Goal: Check status: Check status

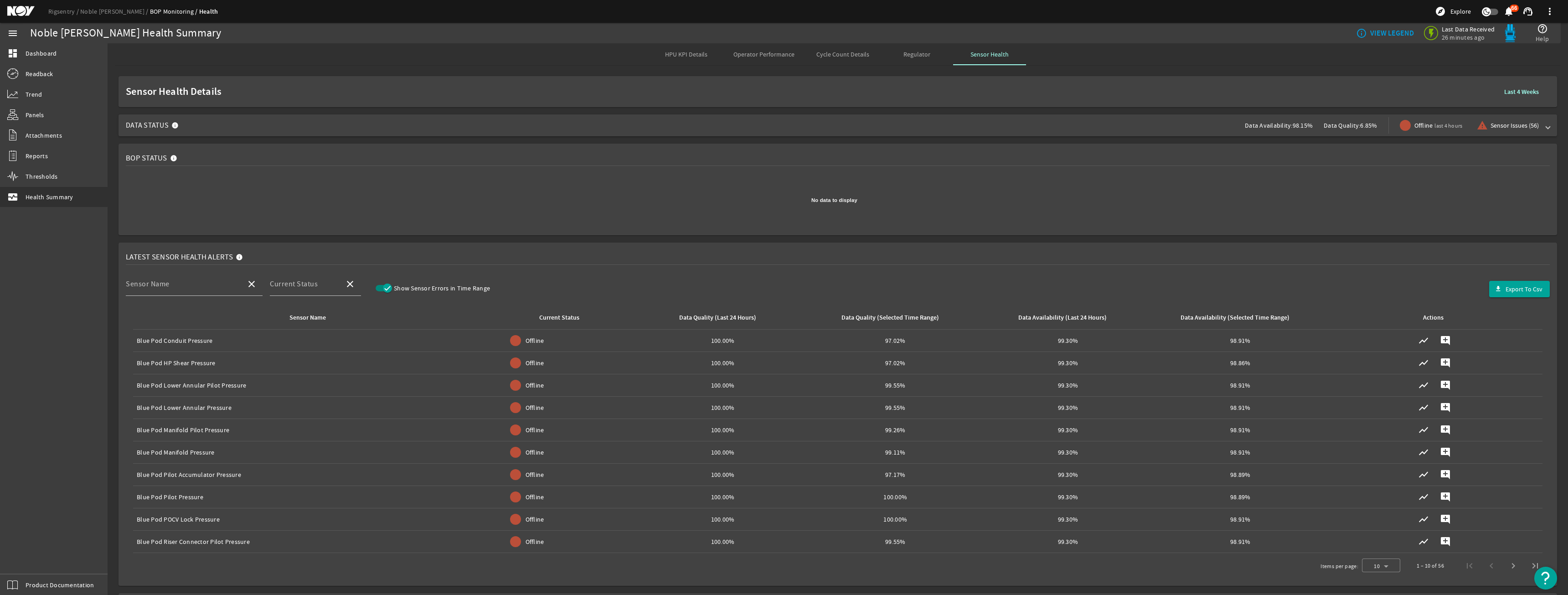
click at [906, 129] on span "Data Status Data Availability: 98.15% Data Quality: 6.85% Offline last 4 hours …" at bounding box center [836, 125] width 1420 height 22
click at [674, 117] on span "Data Status Data Availability: 98.12% Data Quality: 6.85% Offline last 4 hours …" at bounding box center [836, 125] width 1420 height 22
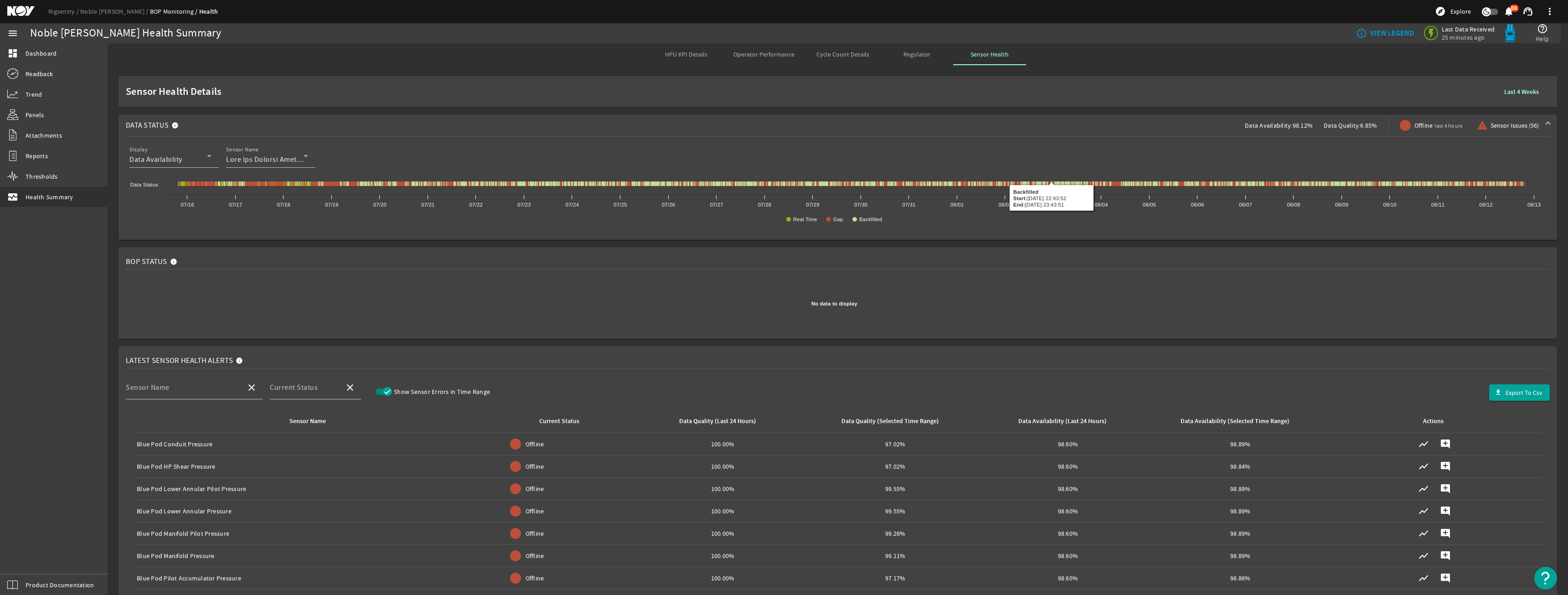
click at [1511, 102] on span at bounding box center [1521, 92] width 49 height 22
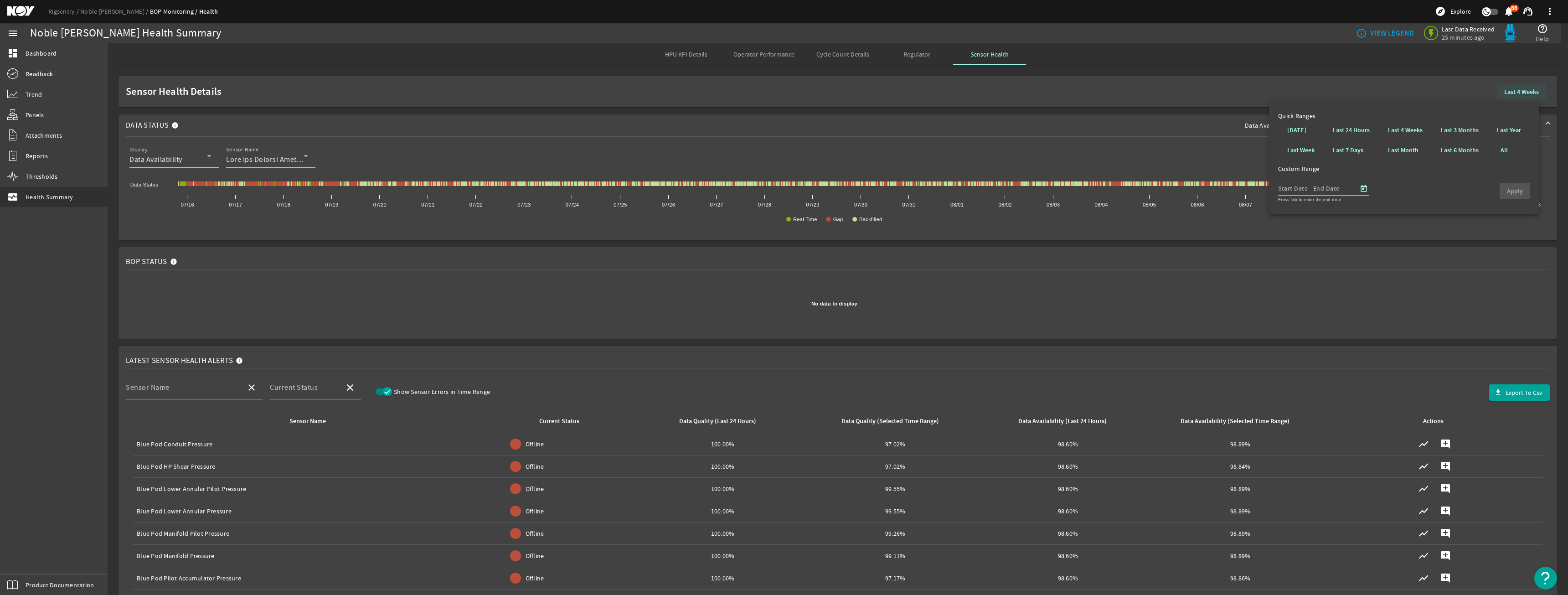
click at [1513, 95] on b "Last 4 Weeks" at bounding box center [1521, 91] width 35 height 8
click at [1386, 148] on span at bounding box center [1403, 150] width 45 height 22
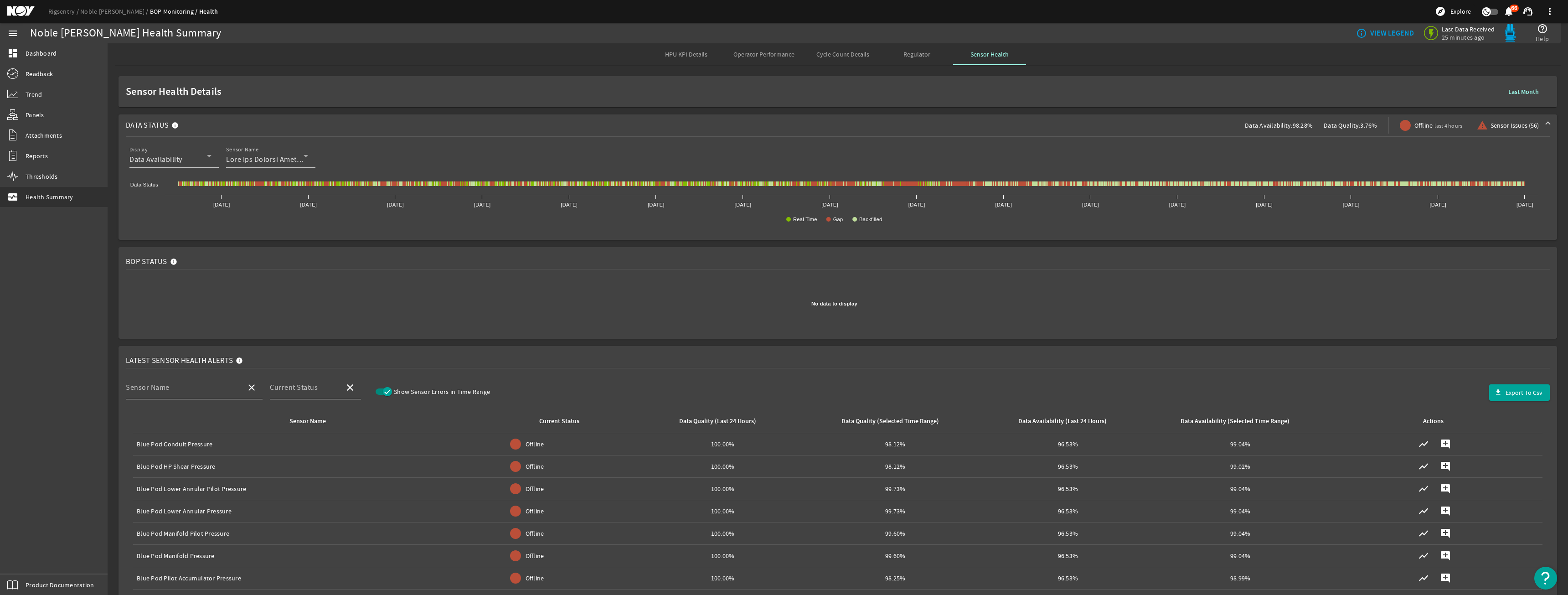
click at [1516, 93] on b "Last Month" at bounding box center [1524, 91] width 31 height 8
click at [1447, 134] on b "Last 3 Months" at bounding box center [1459, 130] width 38 height 9
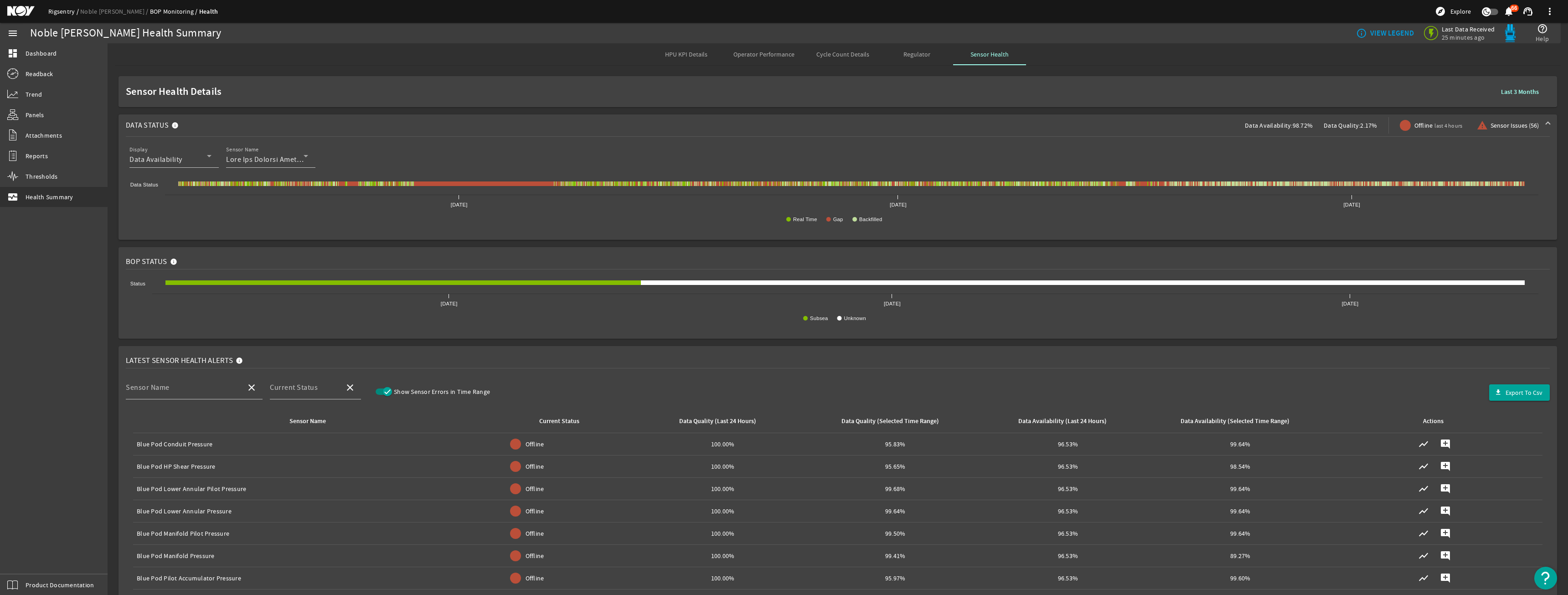
click at [63, 7] on link "Rigsentry" at bounding box center [64, 11] width 32 height 8
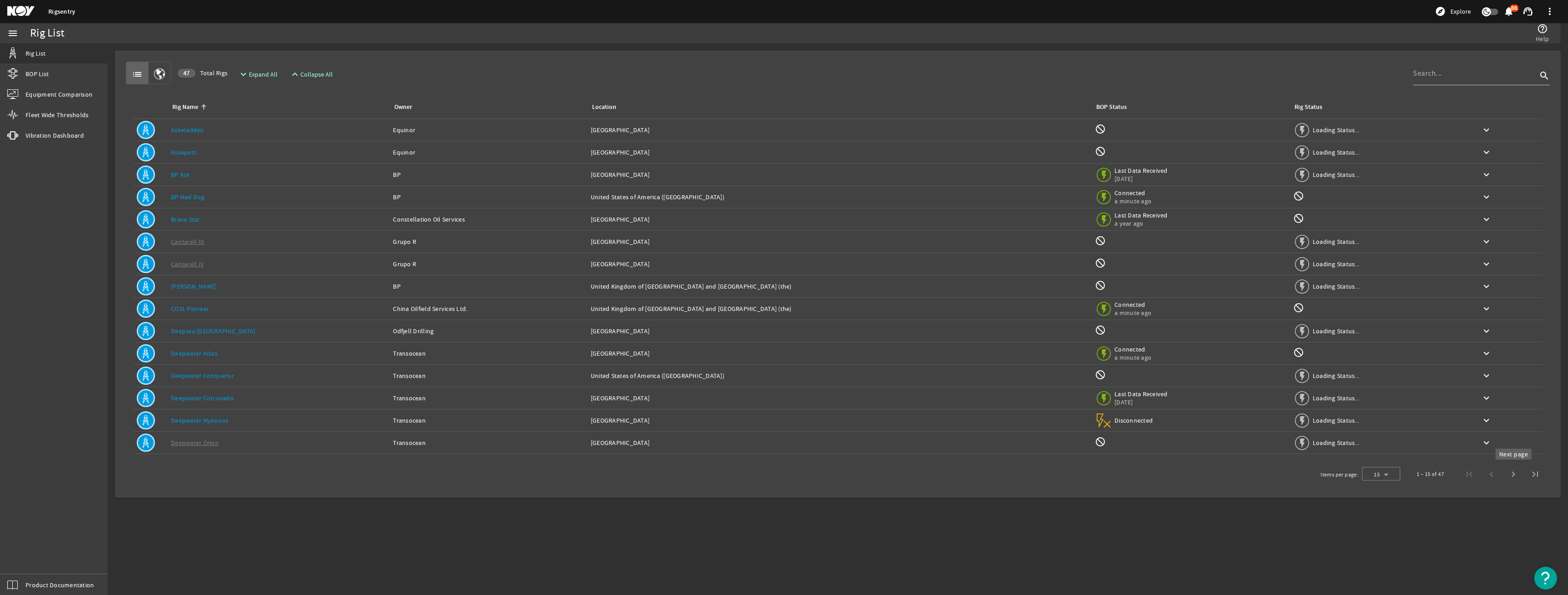
click at [1510, 471] on span "Next page" at bounding box center [1513, 474] width 22 height 22
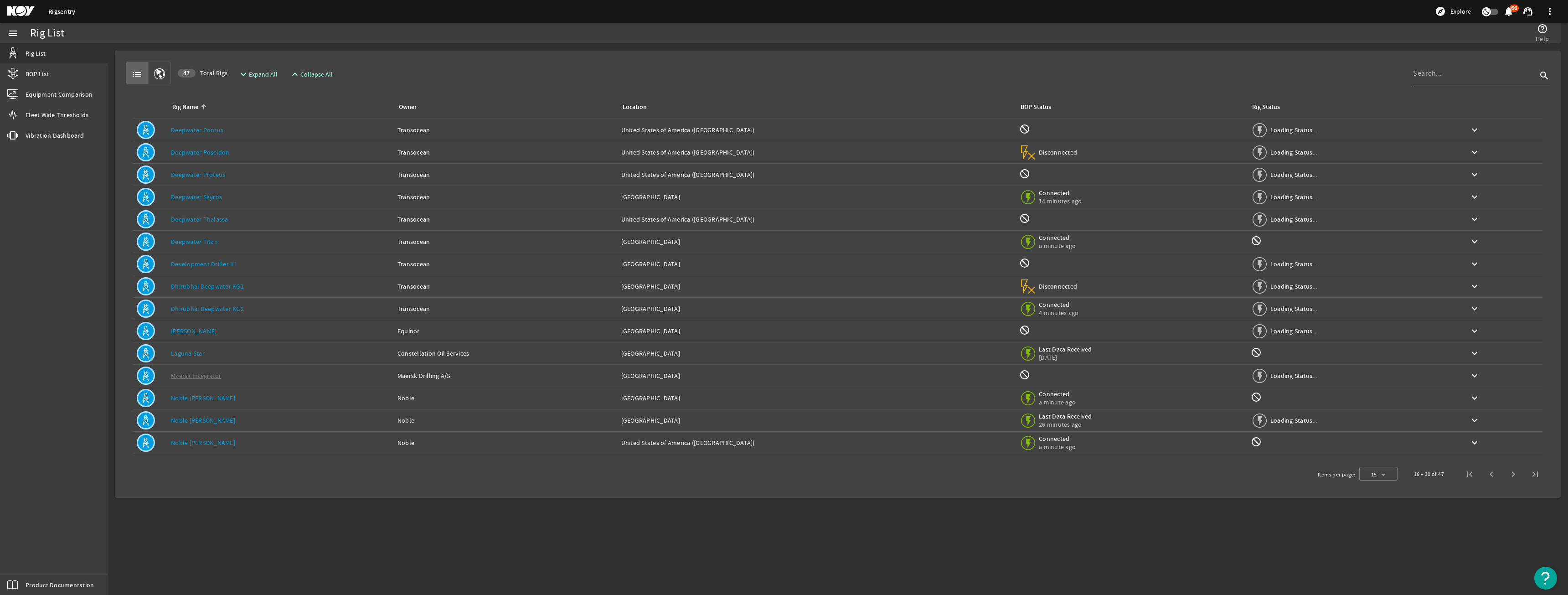
click at [194, 245] on div "Rig Name: Deepwater Titan" at bounding box center [280, 242] width 219 height 9
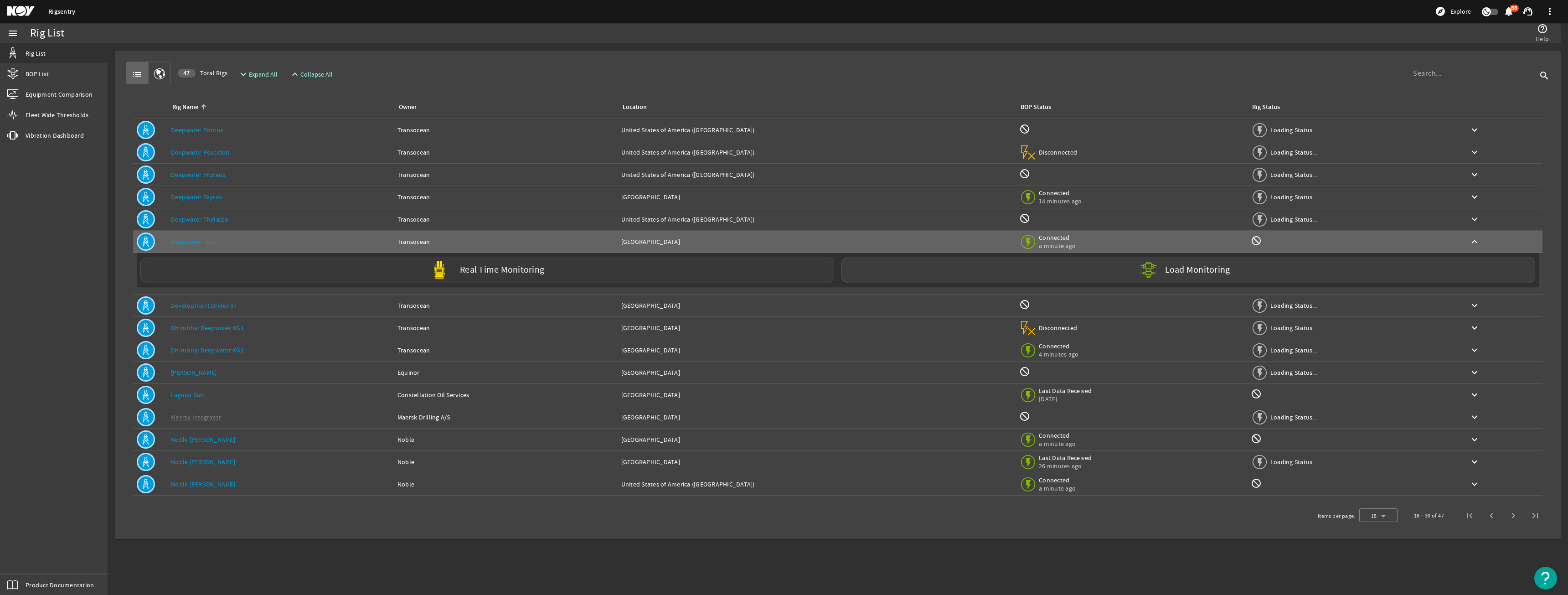
click at [586, 270] on div "Real Time Monitoring" at bounding box center [488, 269] width 694 height 26
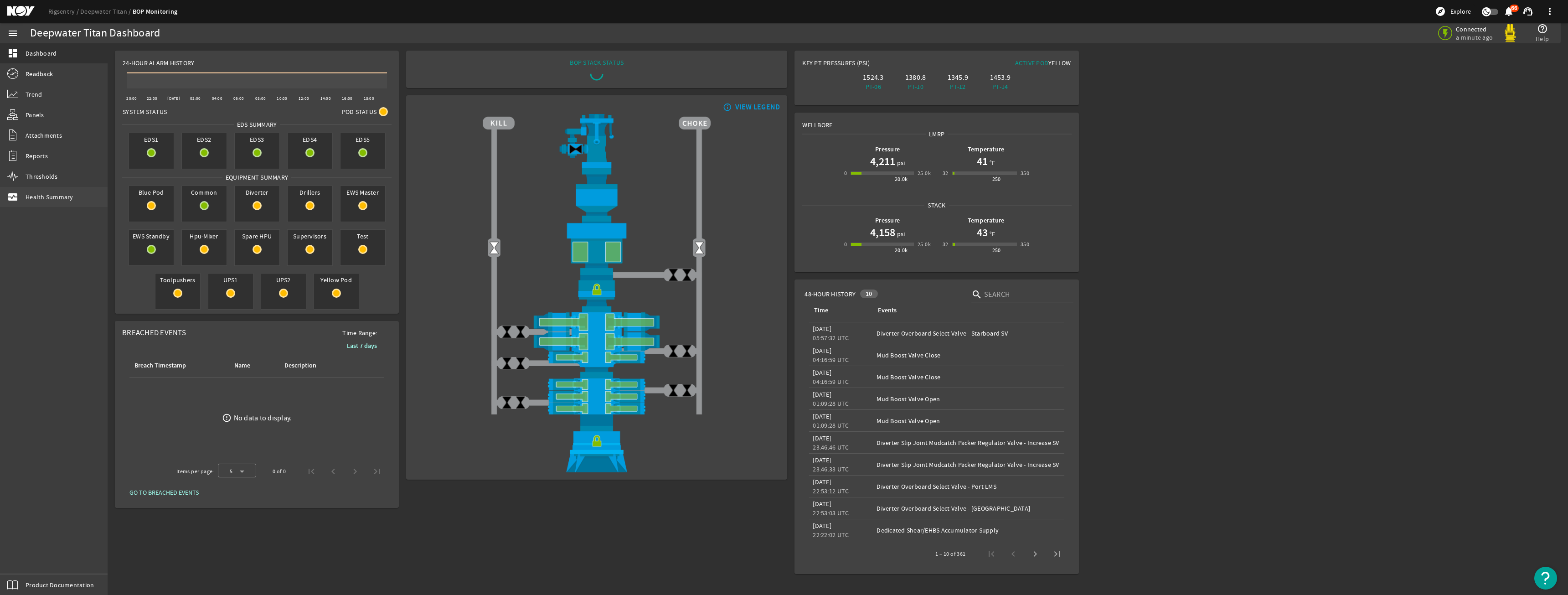
click at [53, 191] on link "monitor_heart Health Summary" at bounding box center [53, 197] width 107 height 20
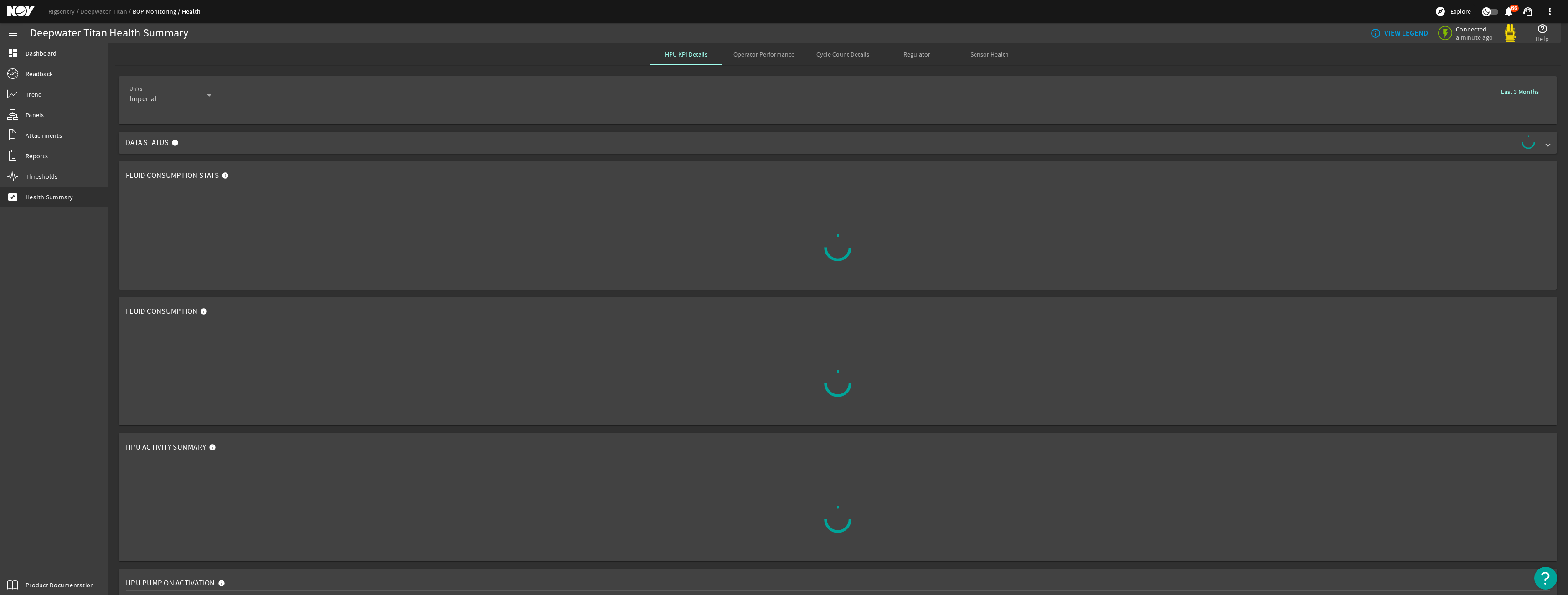
click at [992, 53] on span "Sensor Health" at bounding box center [989, 54] width 39 height 6
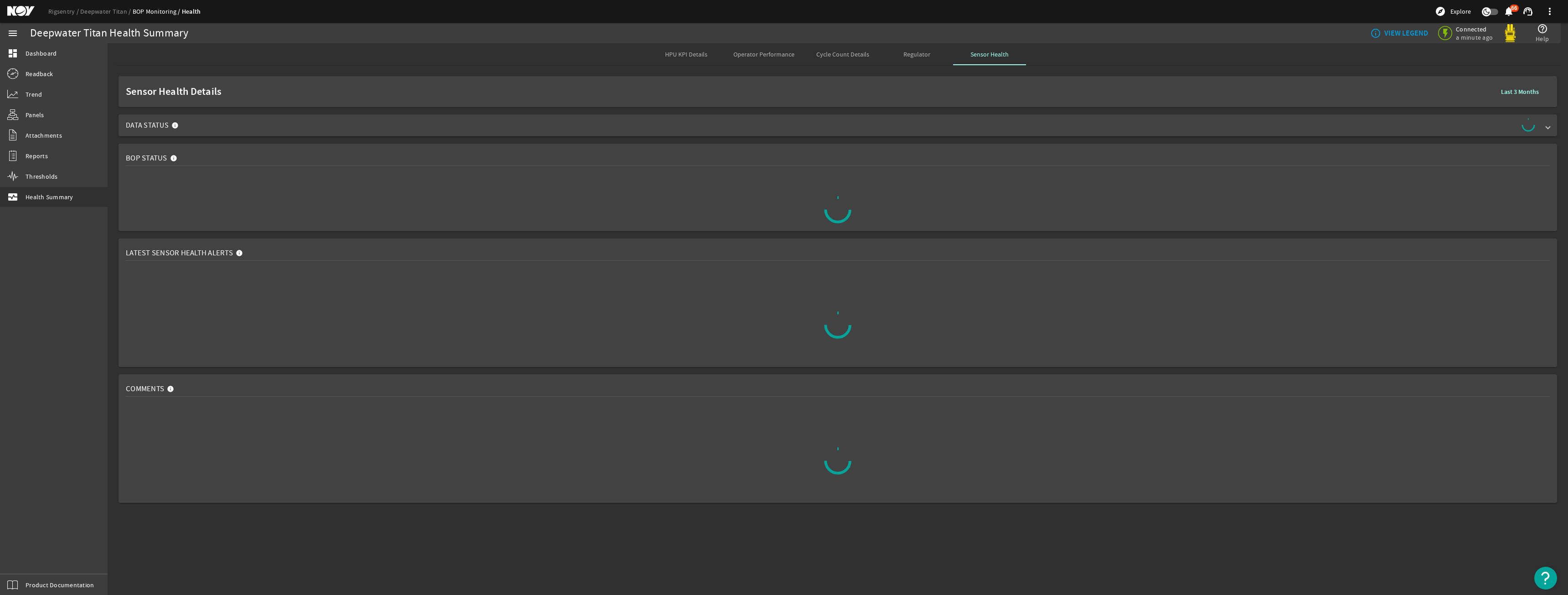
click at [198, 125] on span "Data Status" at bounding box center [836, 125] width 1420 height 15
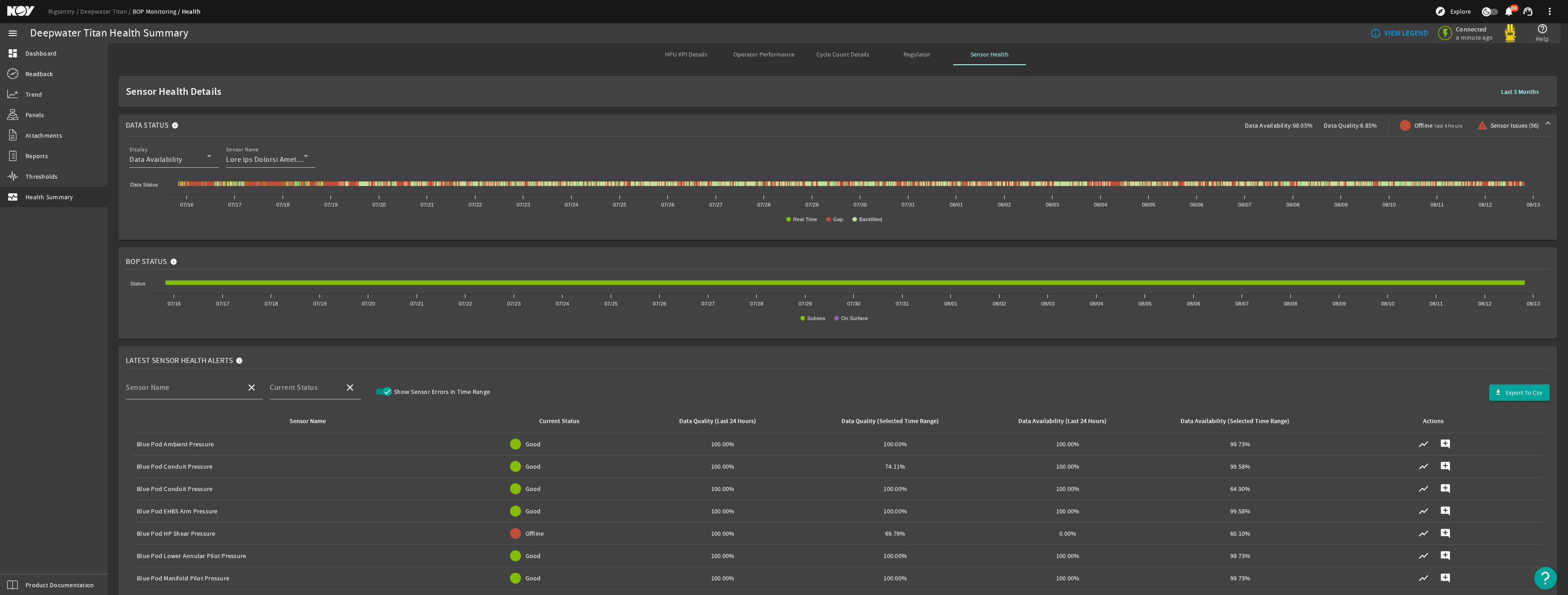
click at [1533, 89] on span at bounding box center [1520, 92] width 53 height 22
click at [1417, 128] on b "Last 4 Weeks" at bounding box center [1405, 130] width 35 height 9
click at [104, 12] on link "Deepwater Titan" at bounding box center [107, 11] width 53 height 8
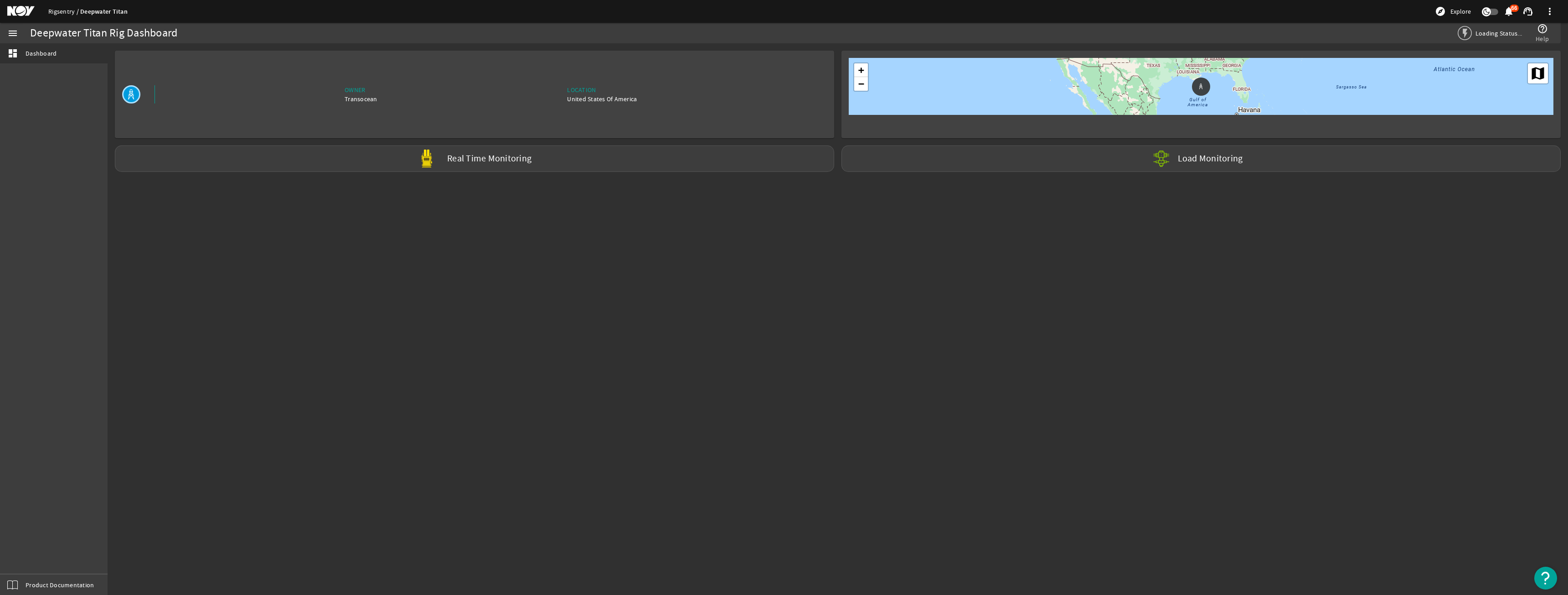
click at [64, 7] on link "Rigsentry" at bounding box center [64, 11] width 32 height 8
